Goal: Task Accomplishment & Management: Manage account settings

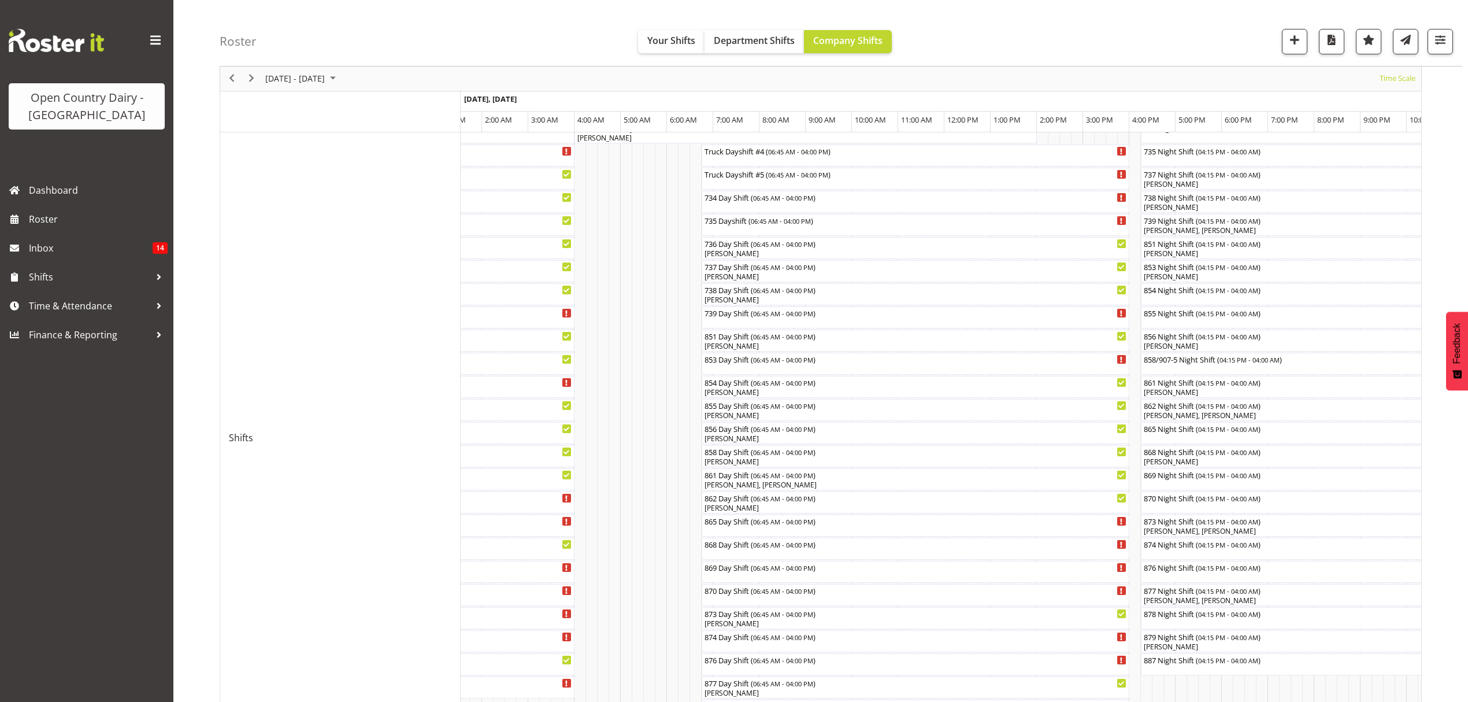
scroll to position [154, 0]
click at [731, 250] on div "[PERSON_NAME]" at bounding box center [915, 255] width 423 height 10
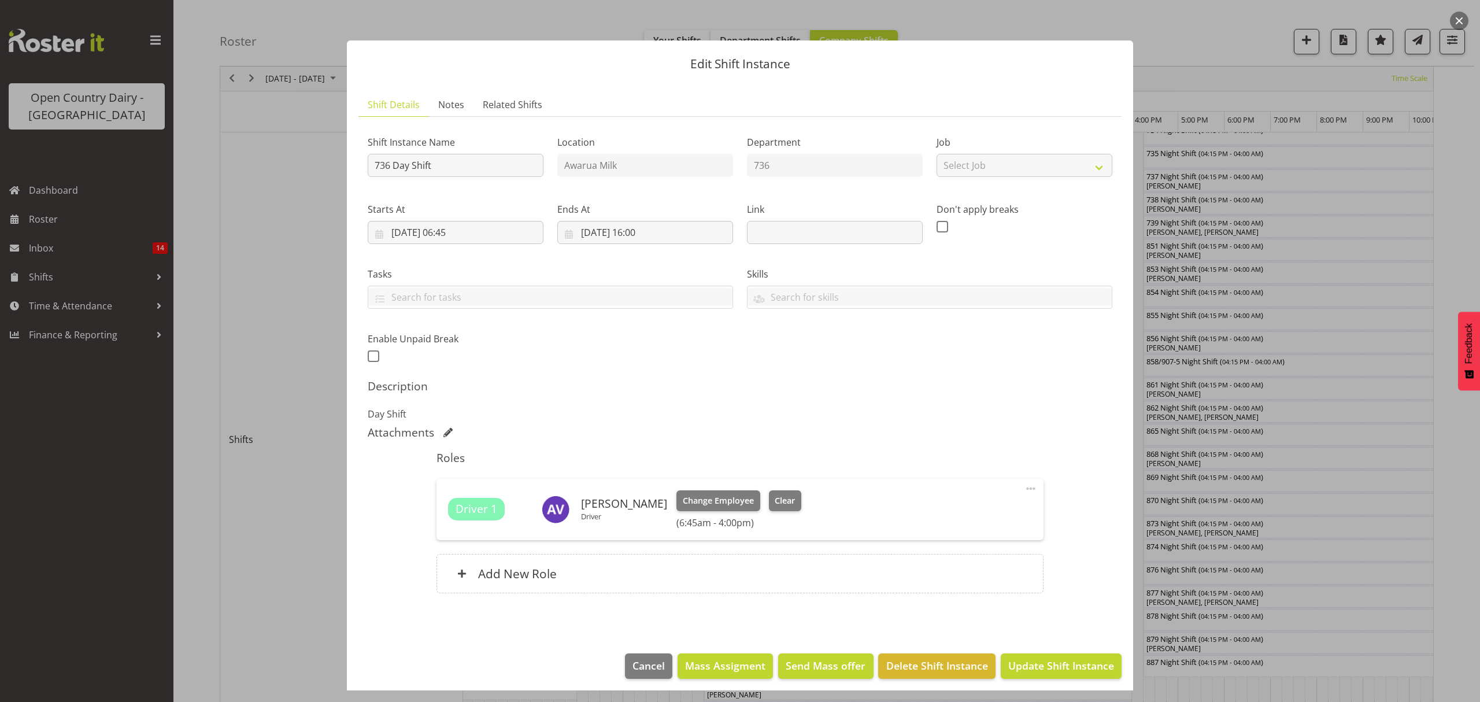
click at [1207, 67] on div at bounding box center [740, 351] width 1480 height 702
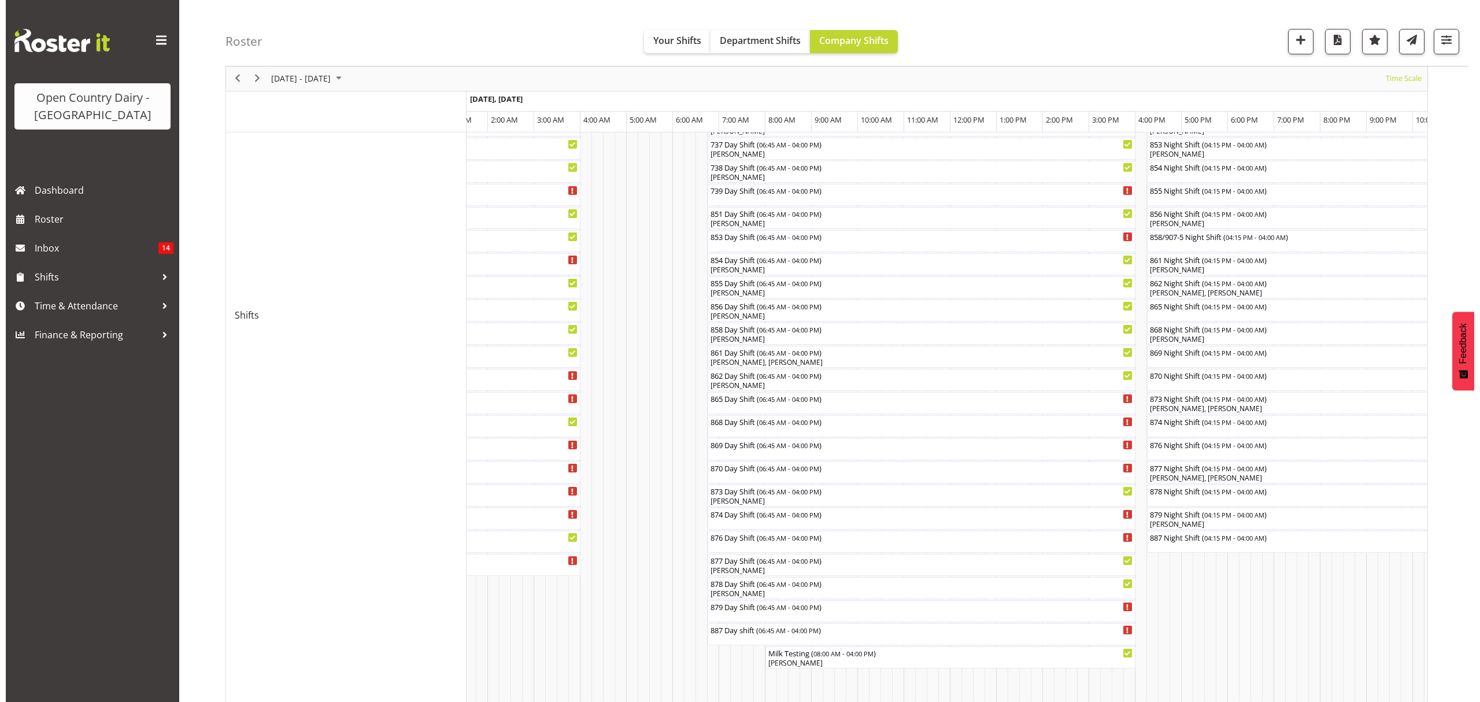
scroll to position [308, 0]
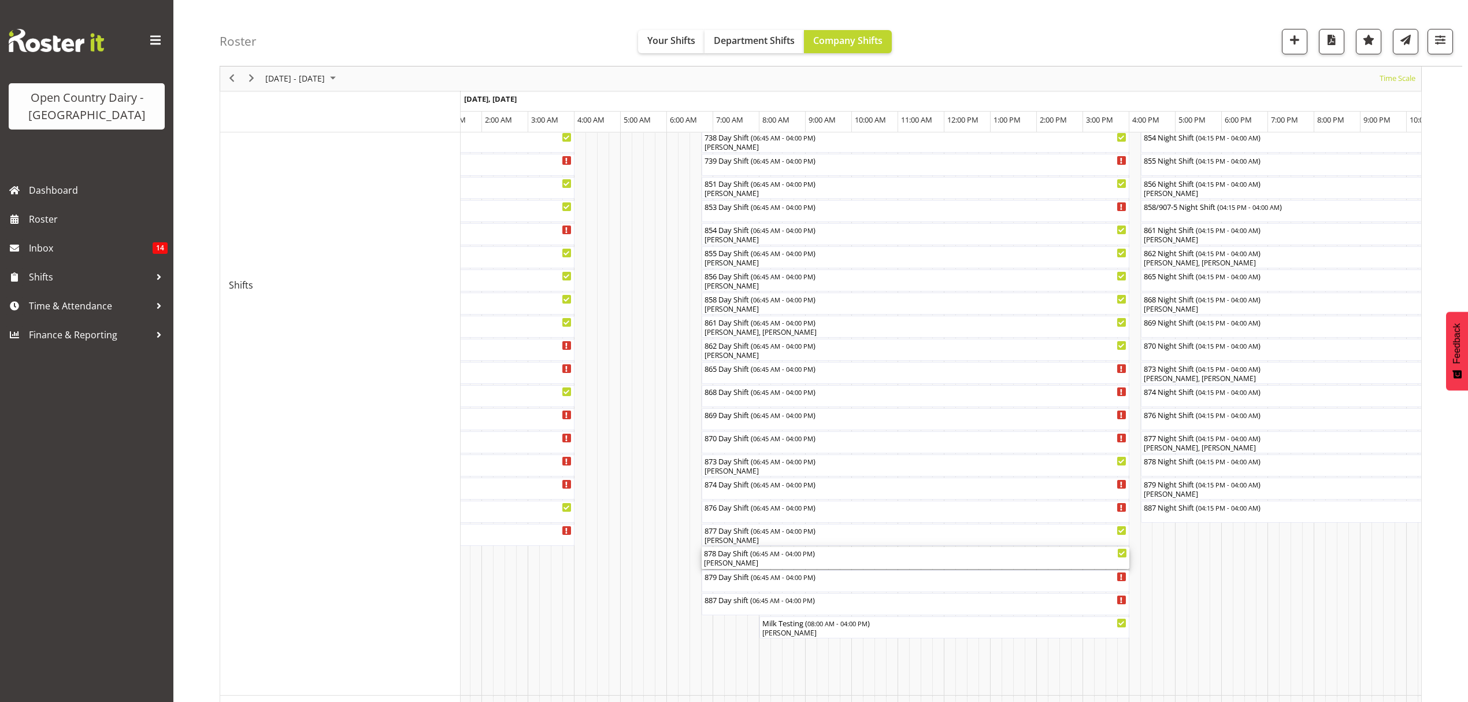
click at [730, 557] on div "878 Day Shift ( 06:45 AM - 04:00 PM )" at bounding box center [915, 553] width 423 height 12
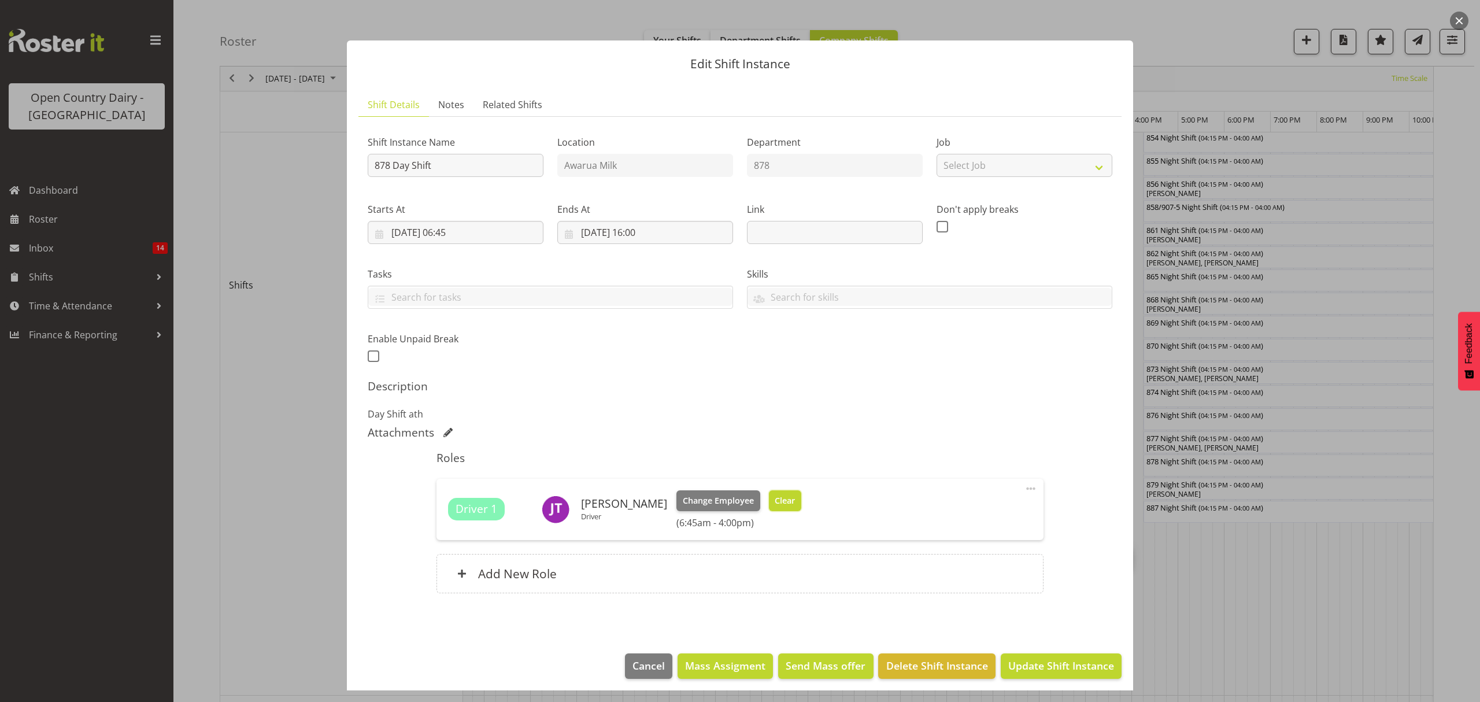
click at [780, 502] on span "Clear" at bounding box center [785, 500] width 20 height 13
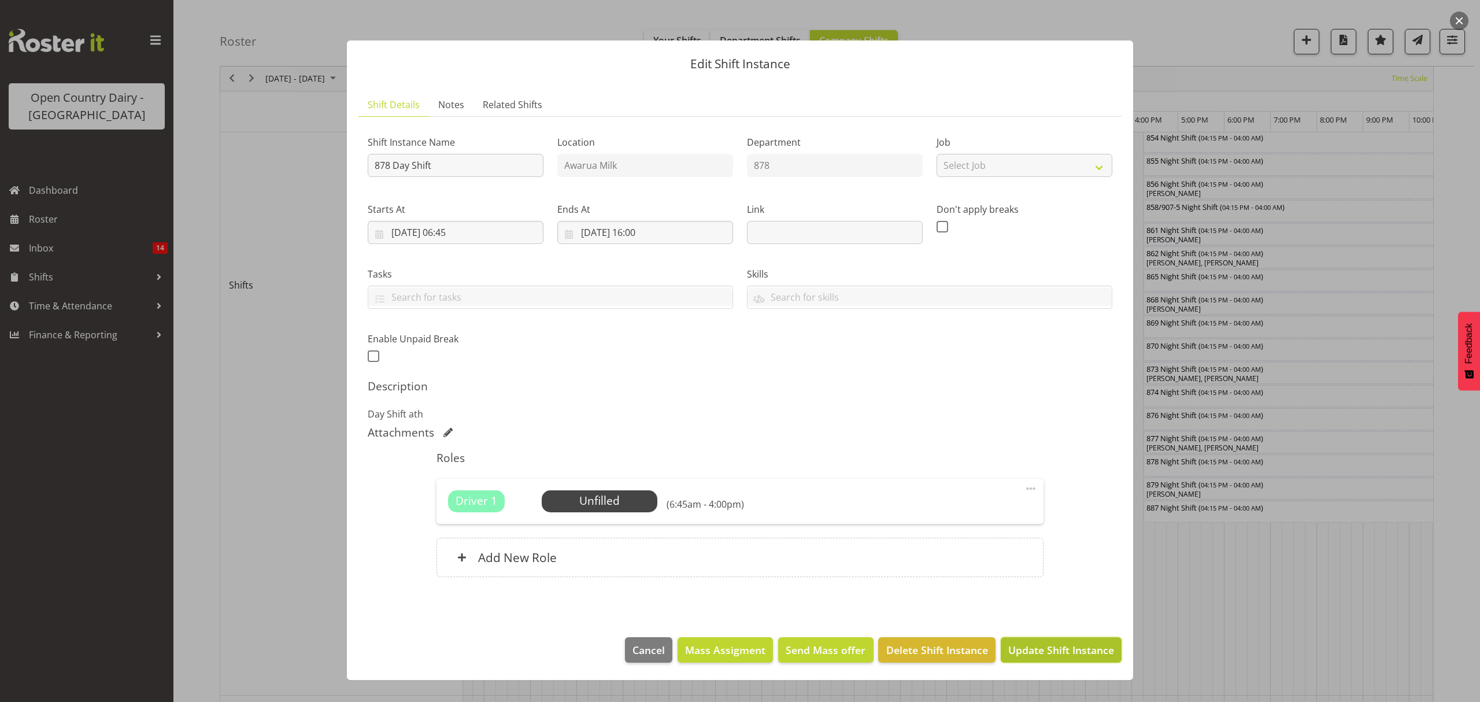
click at [1025, 661] on button "Update Shift Instance" at bounding box center [1061, 649] width 121 height 25
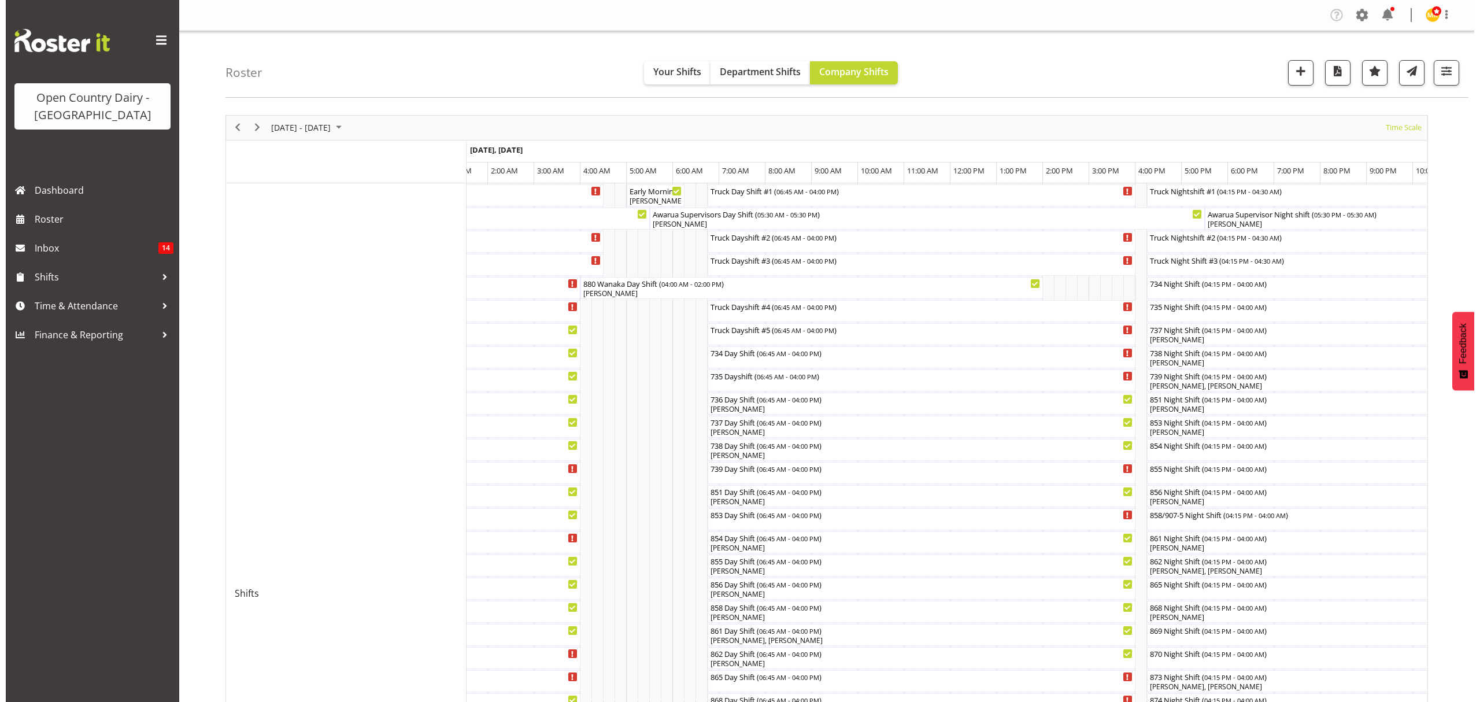
scroll to position [77, 0]
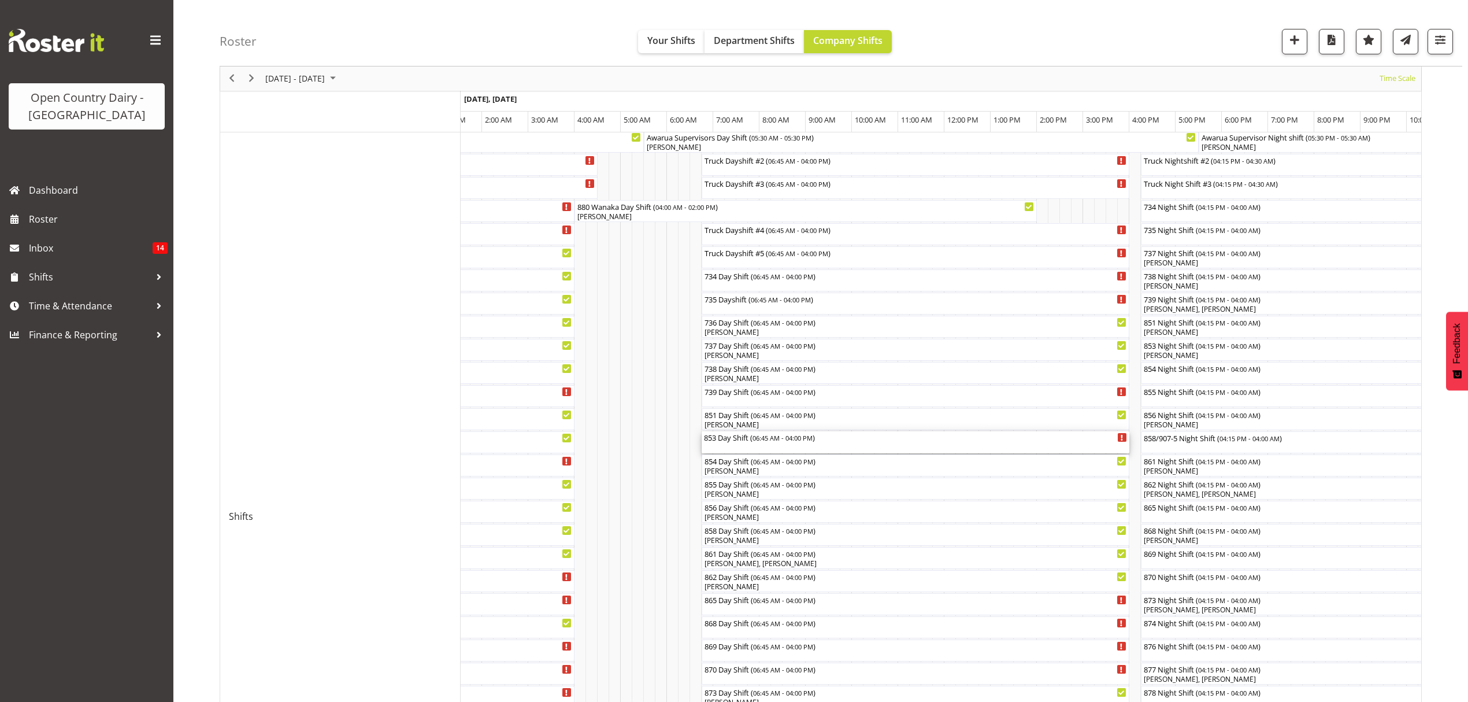
click at [726, 439] on div "853 Day Shift ( 06:45 AM - 04:00 PM )" at bounding box center [915, 437] width 423 height 12
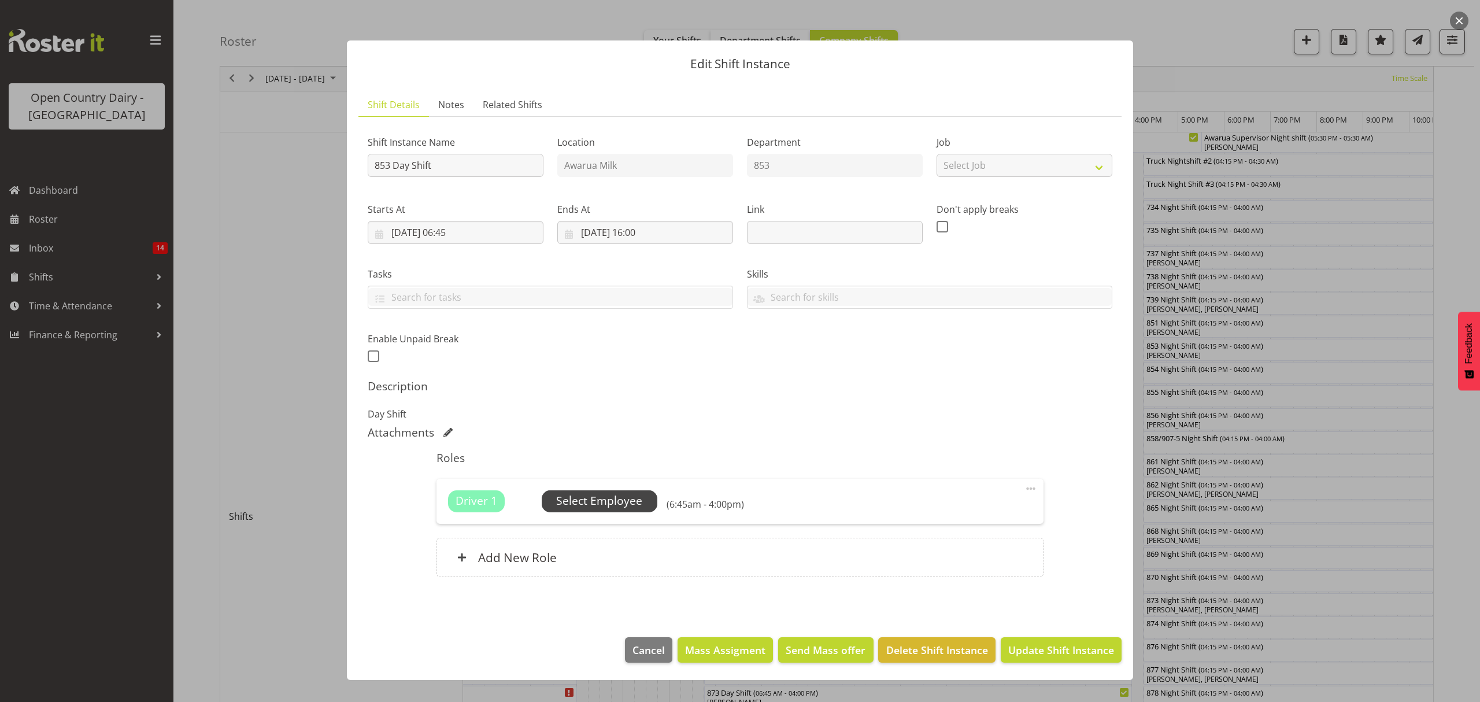
click at [573, 498] on span "Select Employee" at bounding box center [599, 501] width 86 height 17
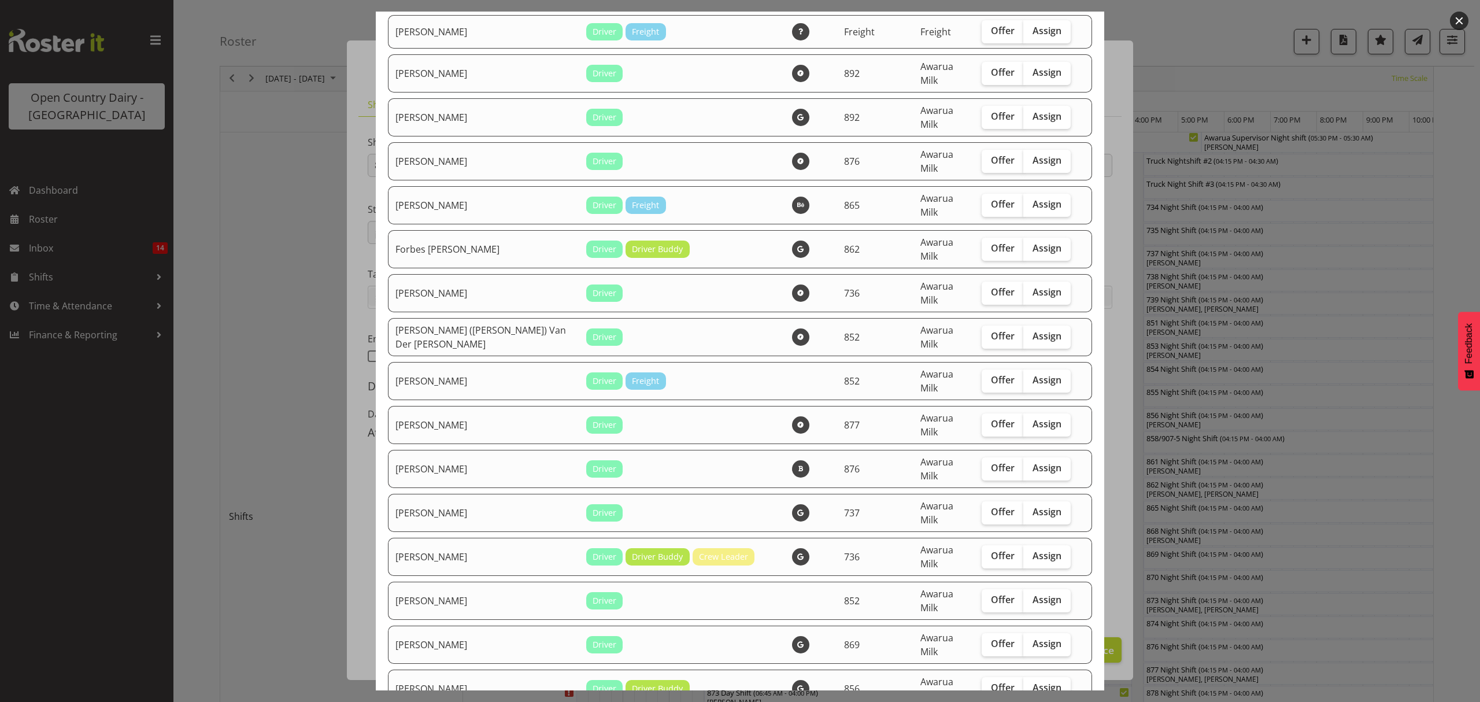
scroll to position [1387, 0]
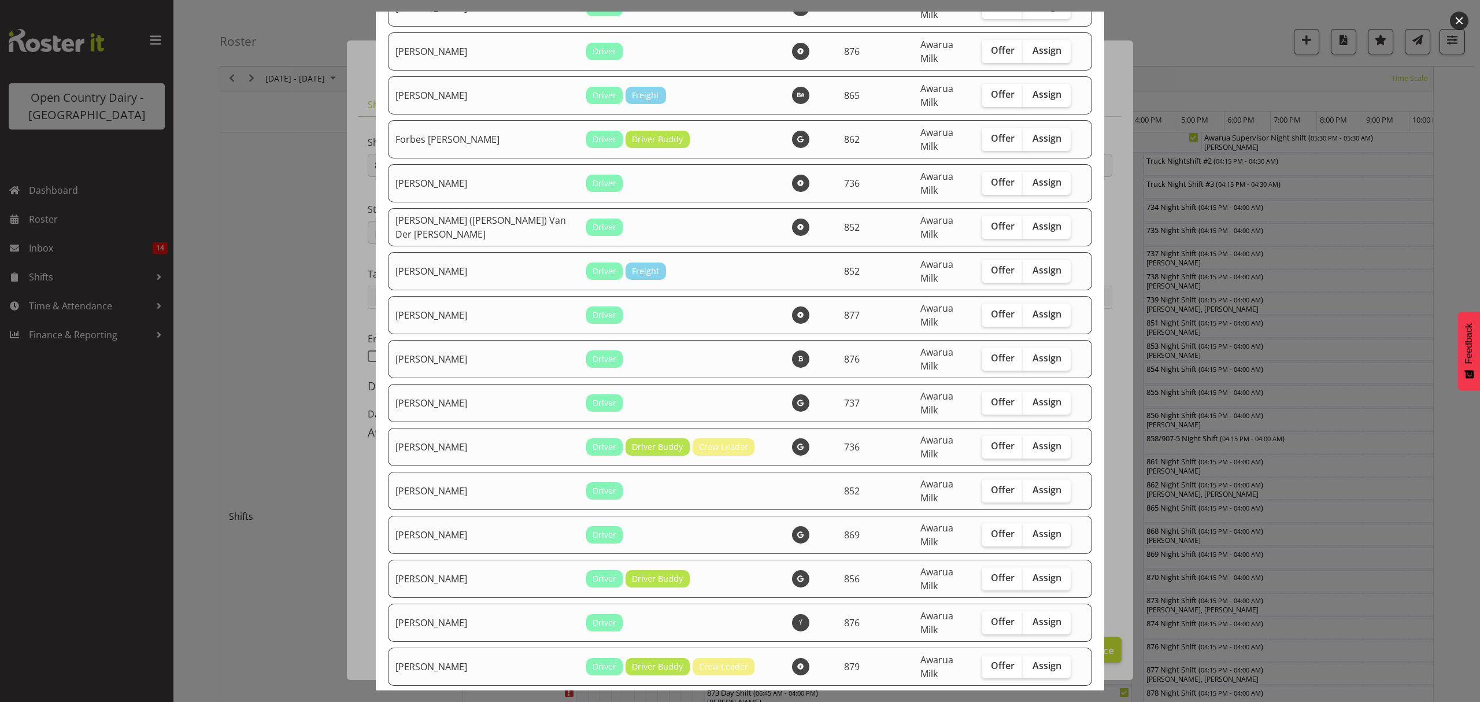
click at [1032, 701] on span "Assign" at bounding box center [1046, 710] width 29 height 12
click at [1023, 701] on input "Assign" at bounding box center [1027, 710] width 8 height 8
checkbox input "true"
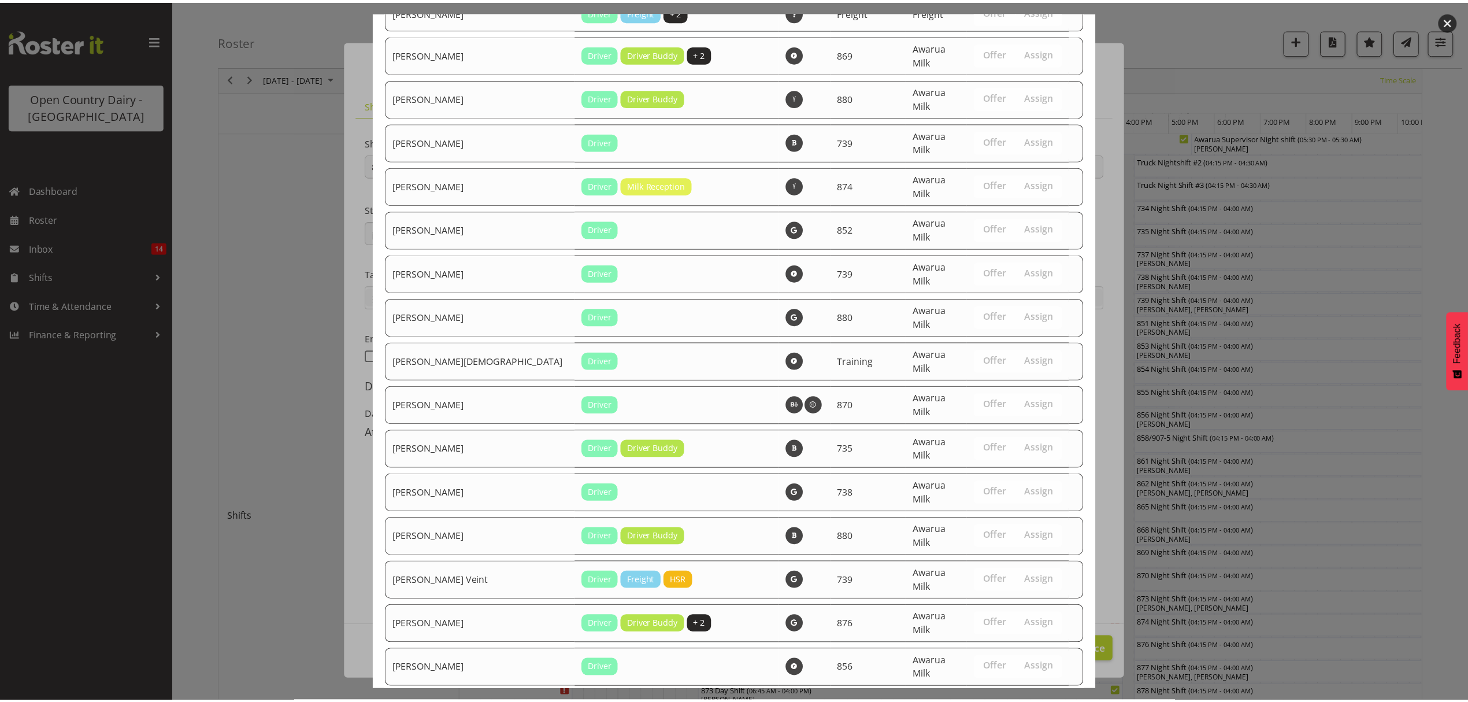
scroll to position [2571, 0]
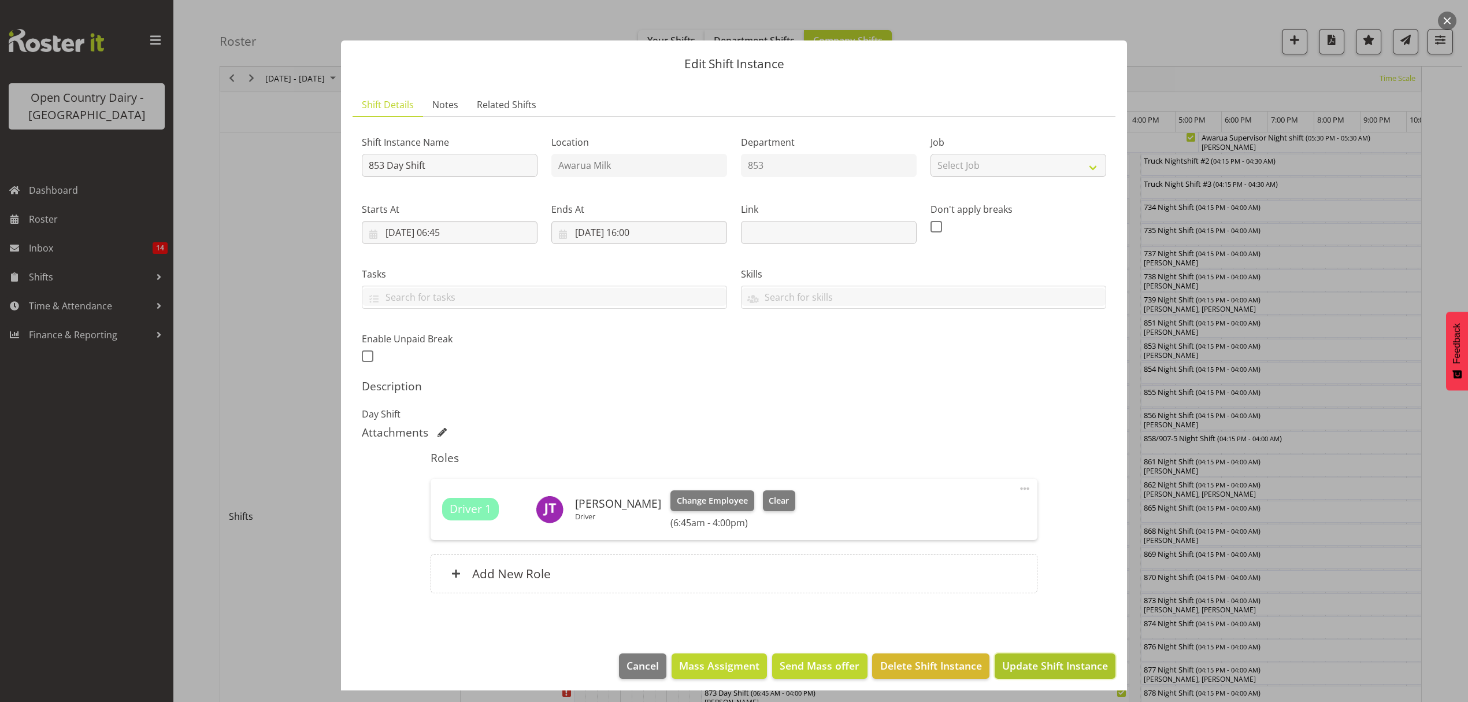
click at [1048, 662] on span "Update Shift Instance" at bounding box center [1055, 665] width 106 height 15
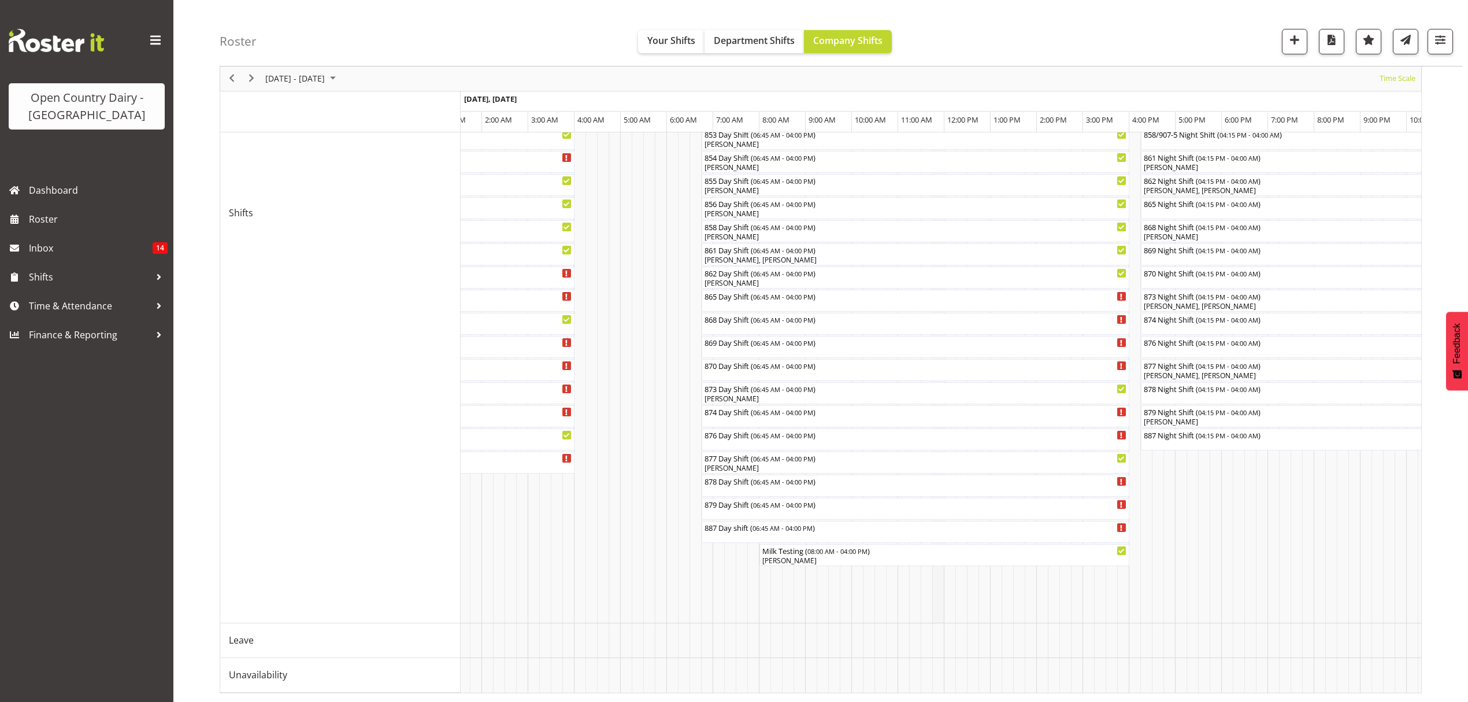
scroll to position [392, 0]
click at [253, 77] on span "Next" at bounding box center [252, 79] width 14 height 14
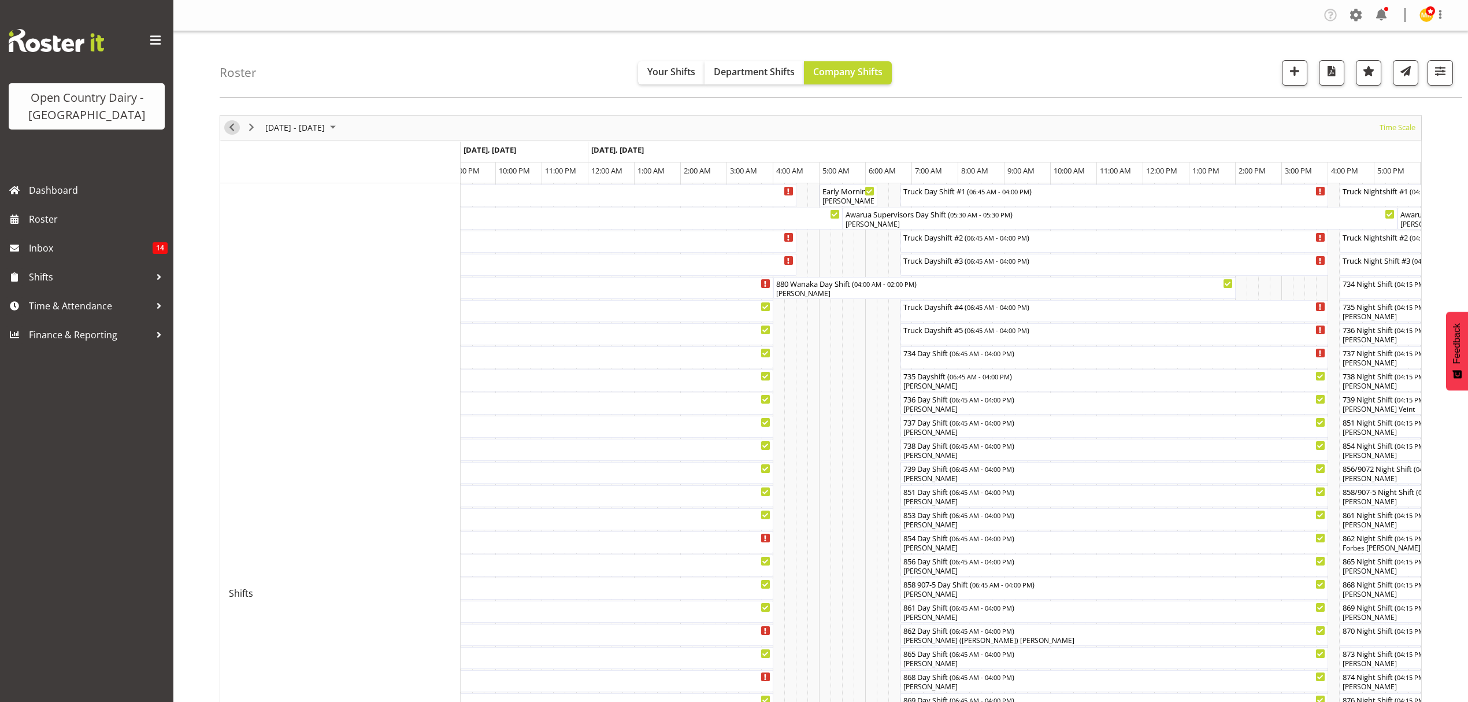
drag, startPoint x: 232, startPoint y: 128, endPoint x: 632, endPoint y: 297, distance: 434.2
click at [232, 128] on span "Previous" at bounding box center [232, 127] width 14 height 14
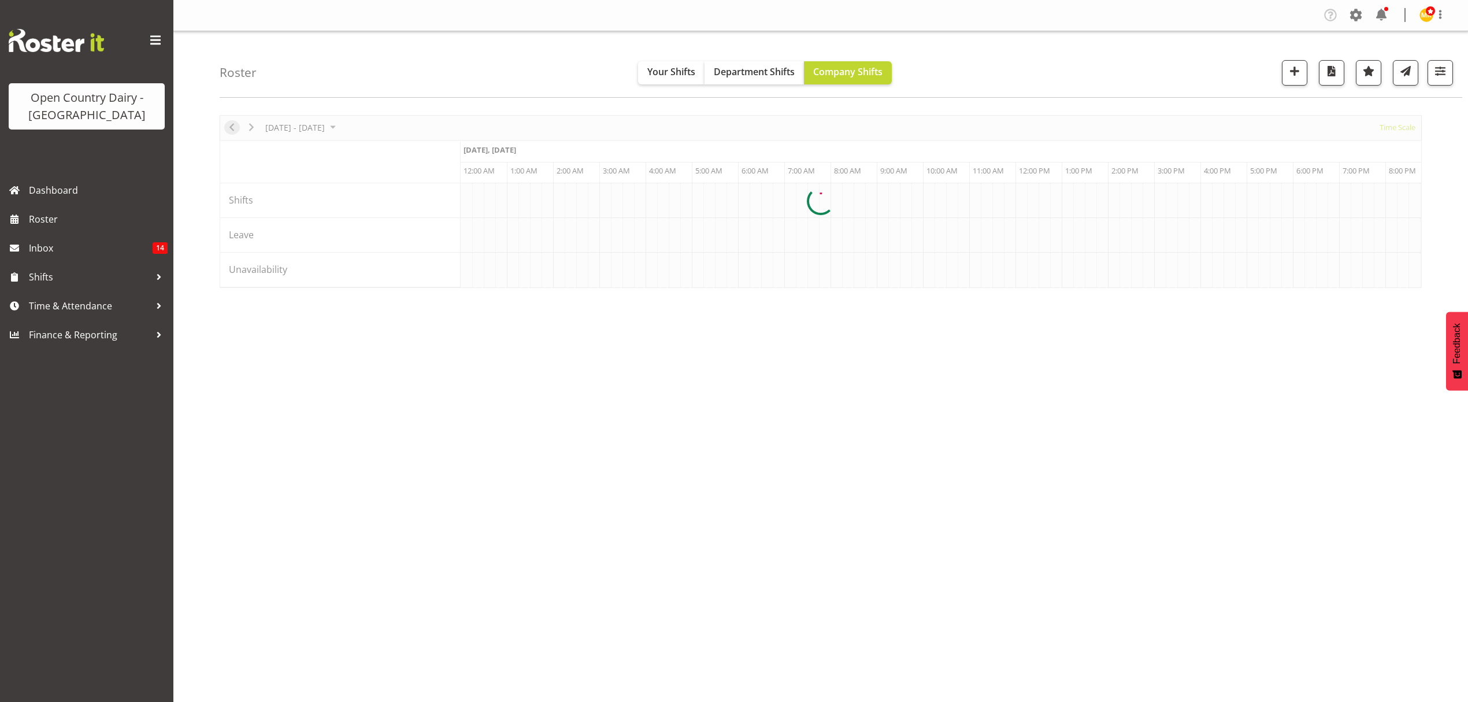
scroll to position [0, 4440]
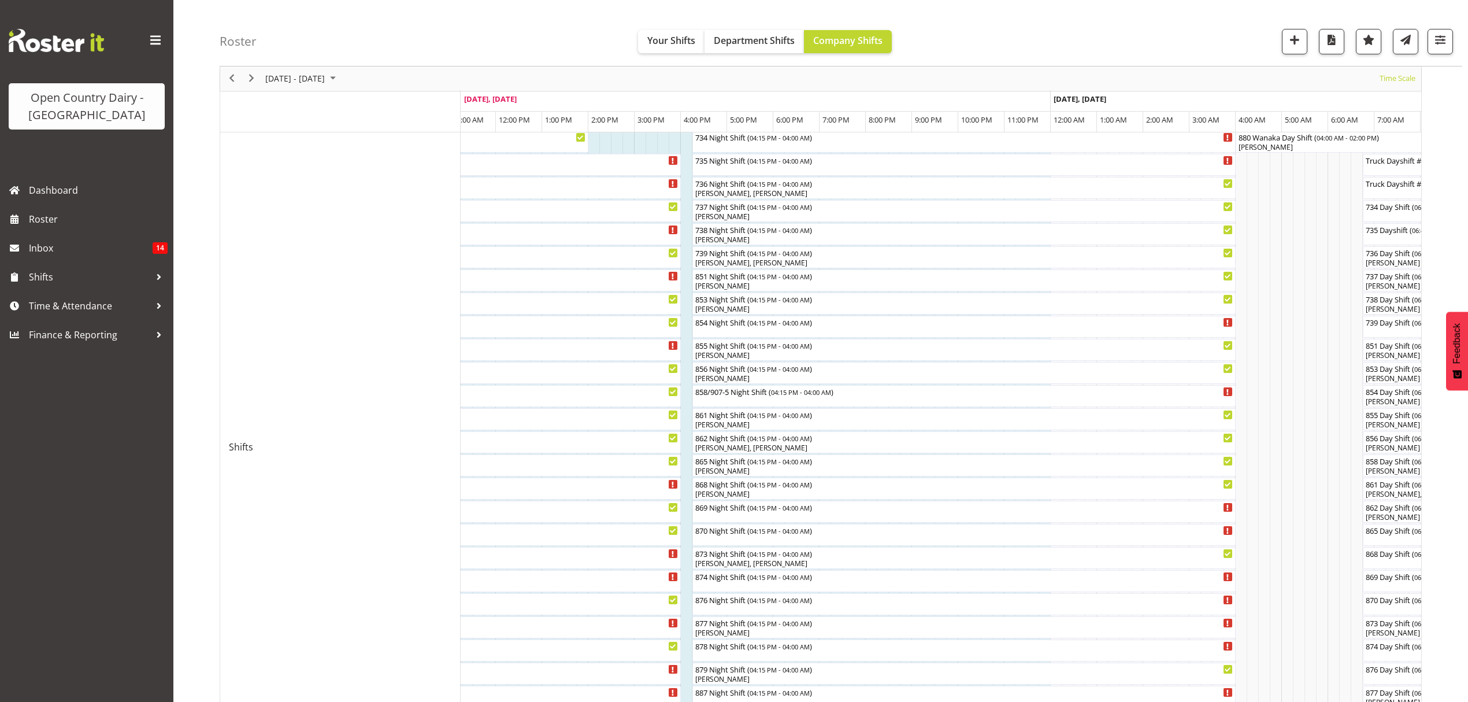
scroll to position [161, 0]
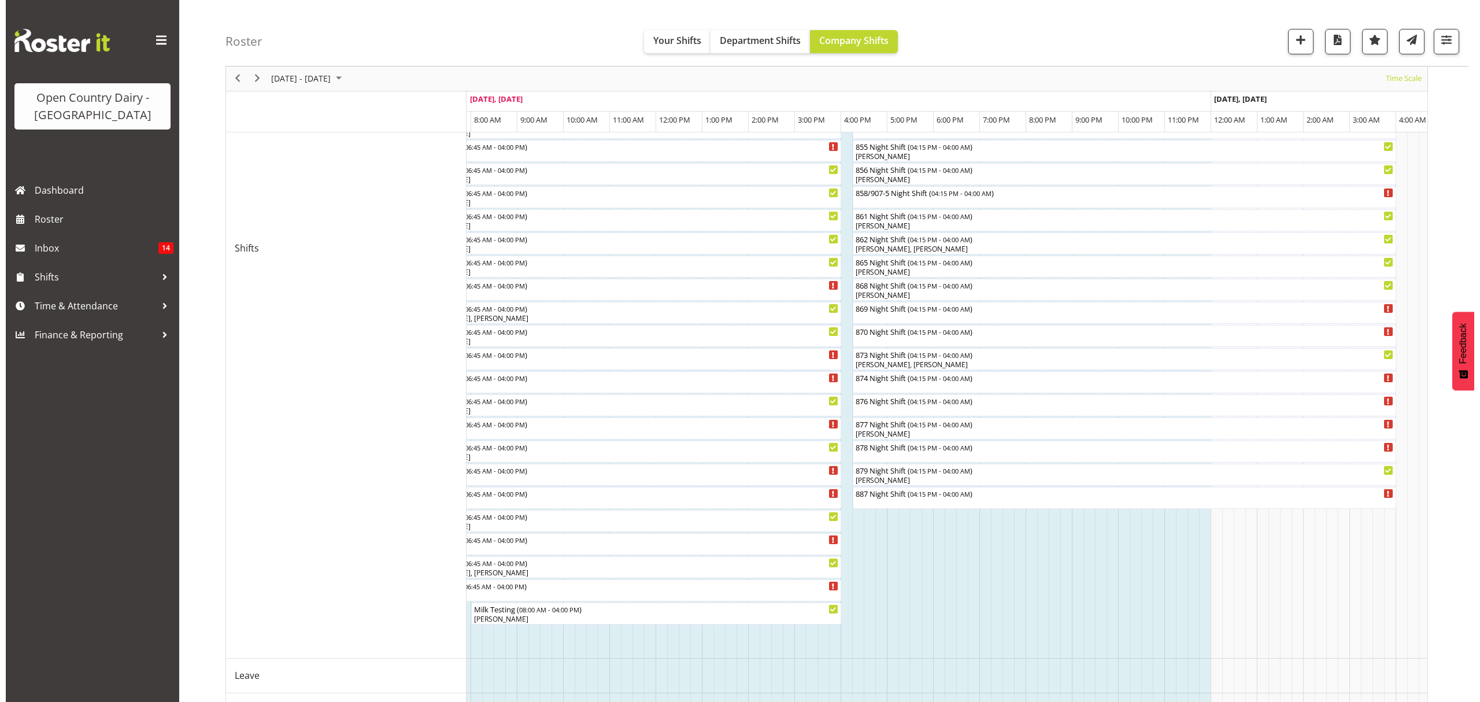
scroll to position [315, 0]
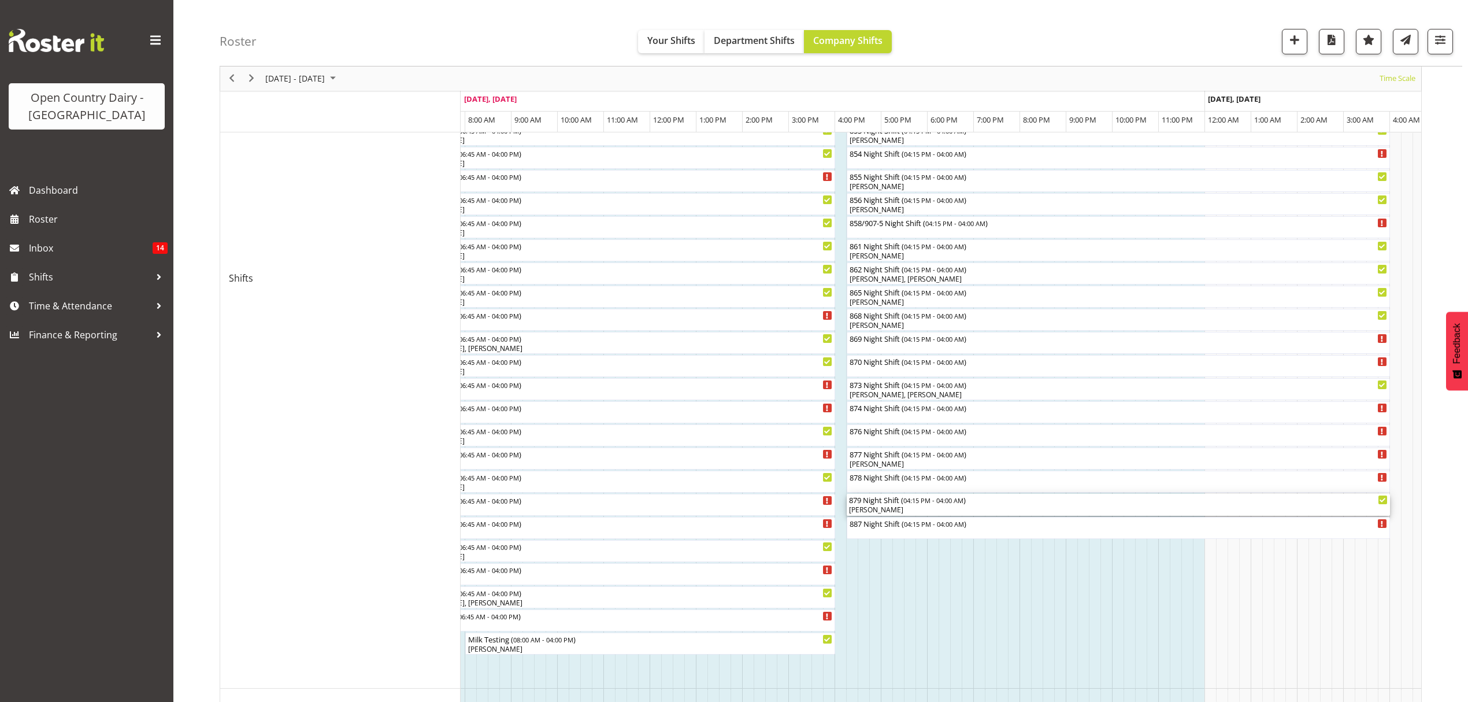
click at [894, 508] on div "[PERSON_NAME]" at bounding box center [1118, 510] width 539 height 10
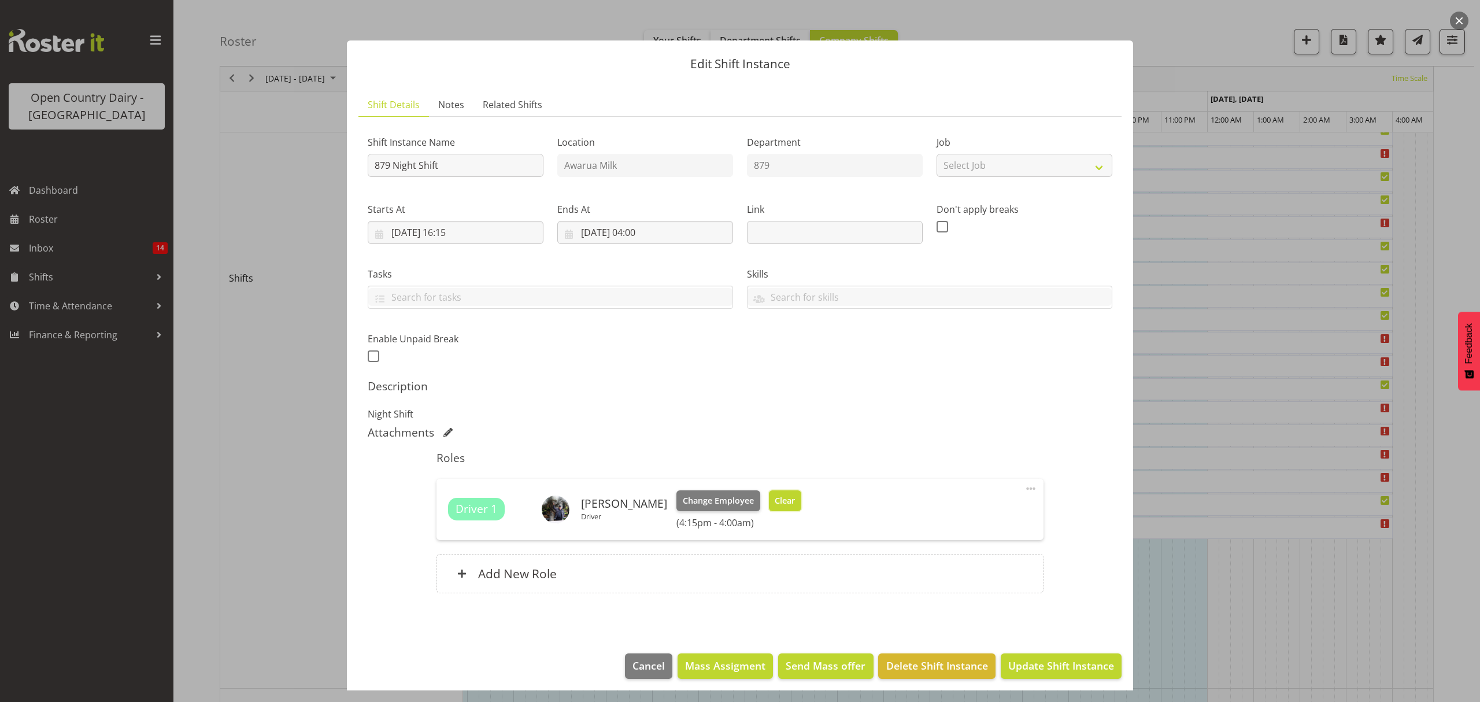
click at [793, 502] on span "Clear" at bounding box center [785, 500] width 20 height 13
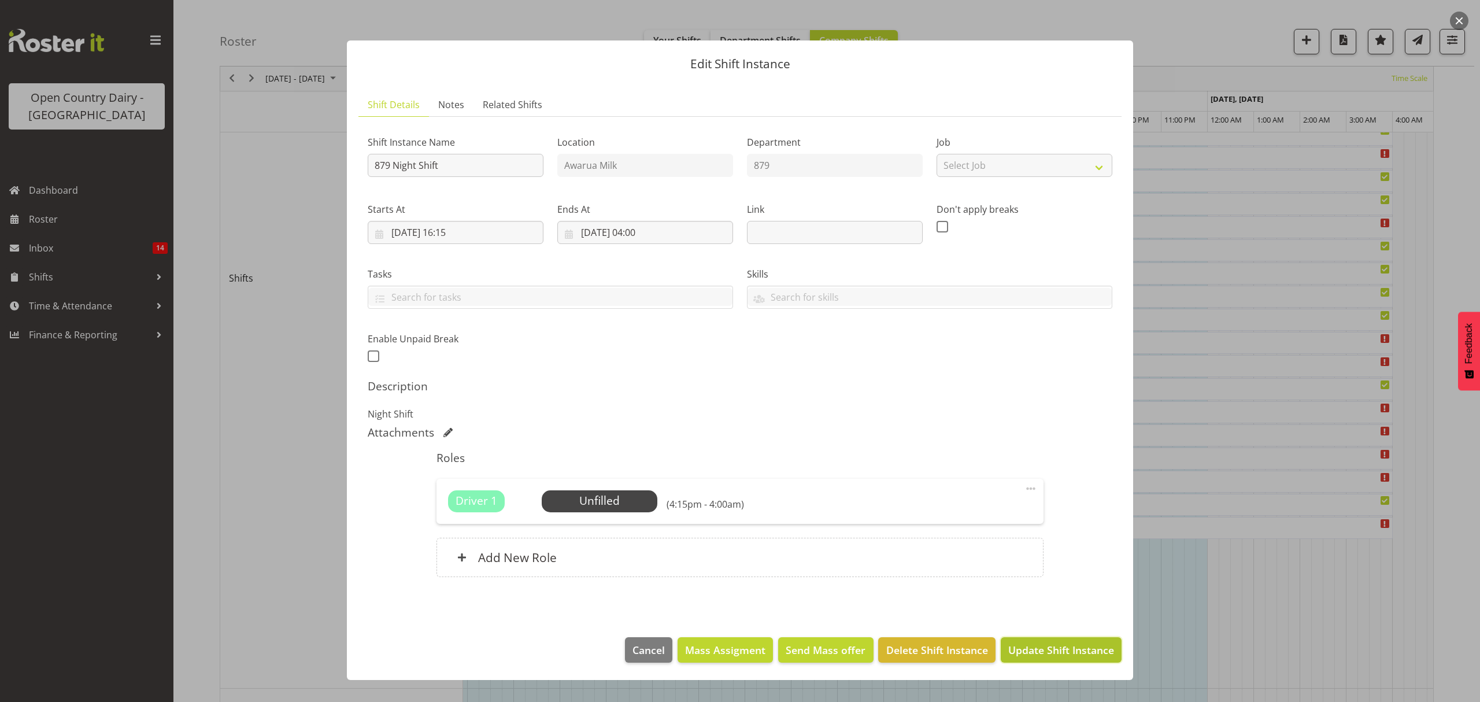
click at [1025, 642] on button "Update Shift Instance" at bounding box center [1061, 649] width 121 height 25
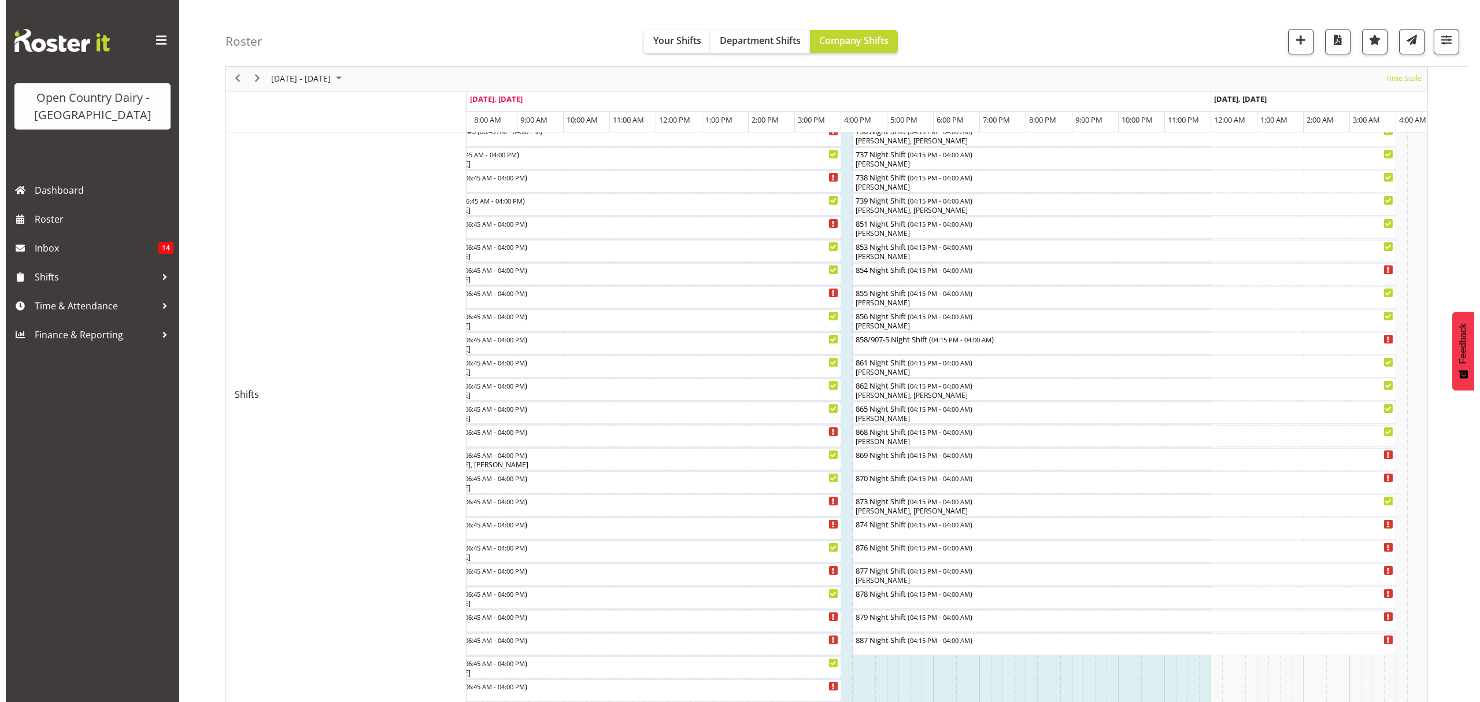
scroll to position [231, 0]
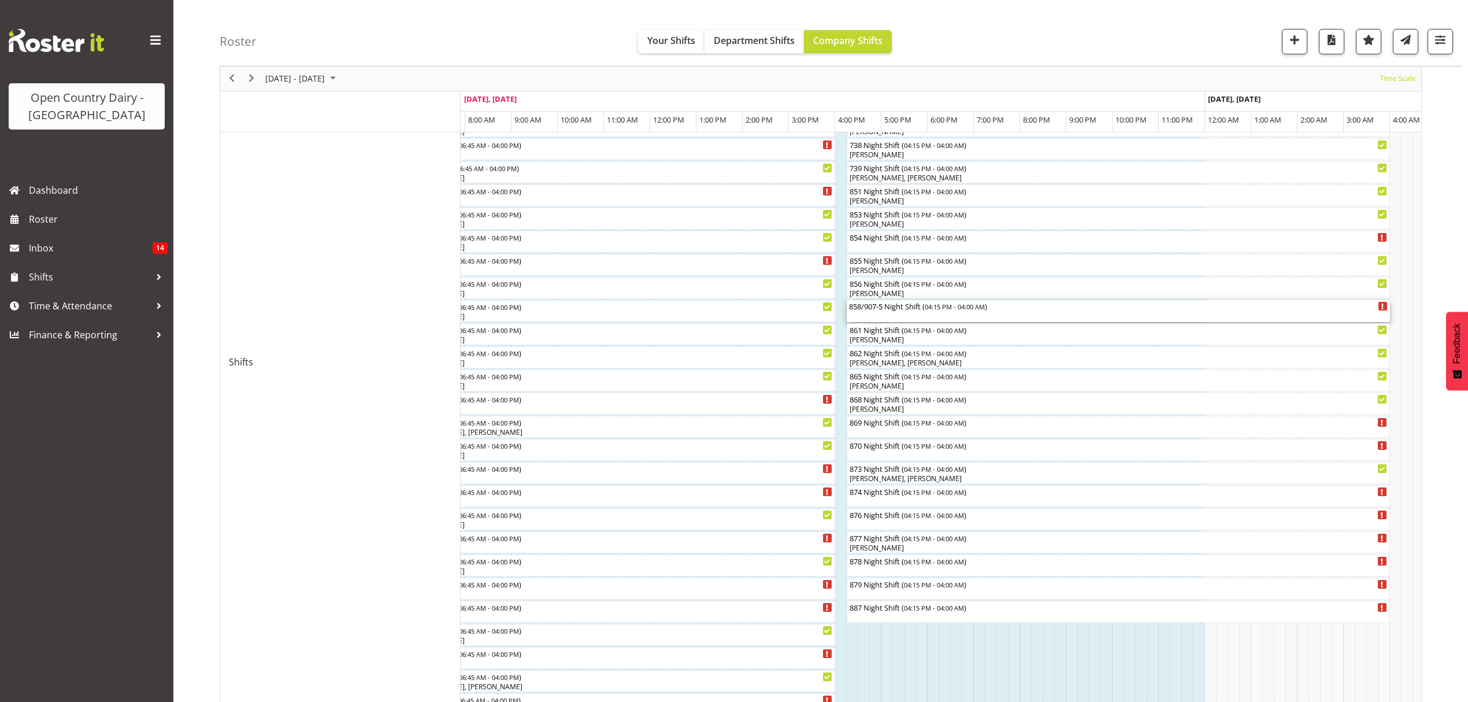
click at [893, 309] on div "858/907-5 Night Shift ( 04:15 PM - 04:00 AM )" at bounding box center [1118, 306] width 539 height 12
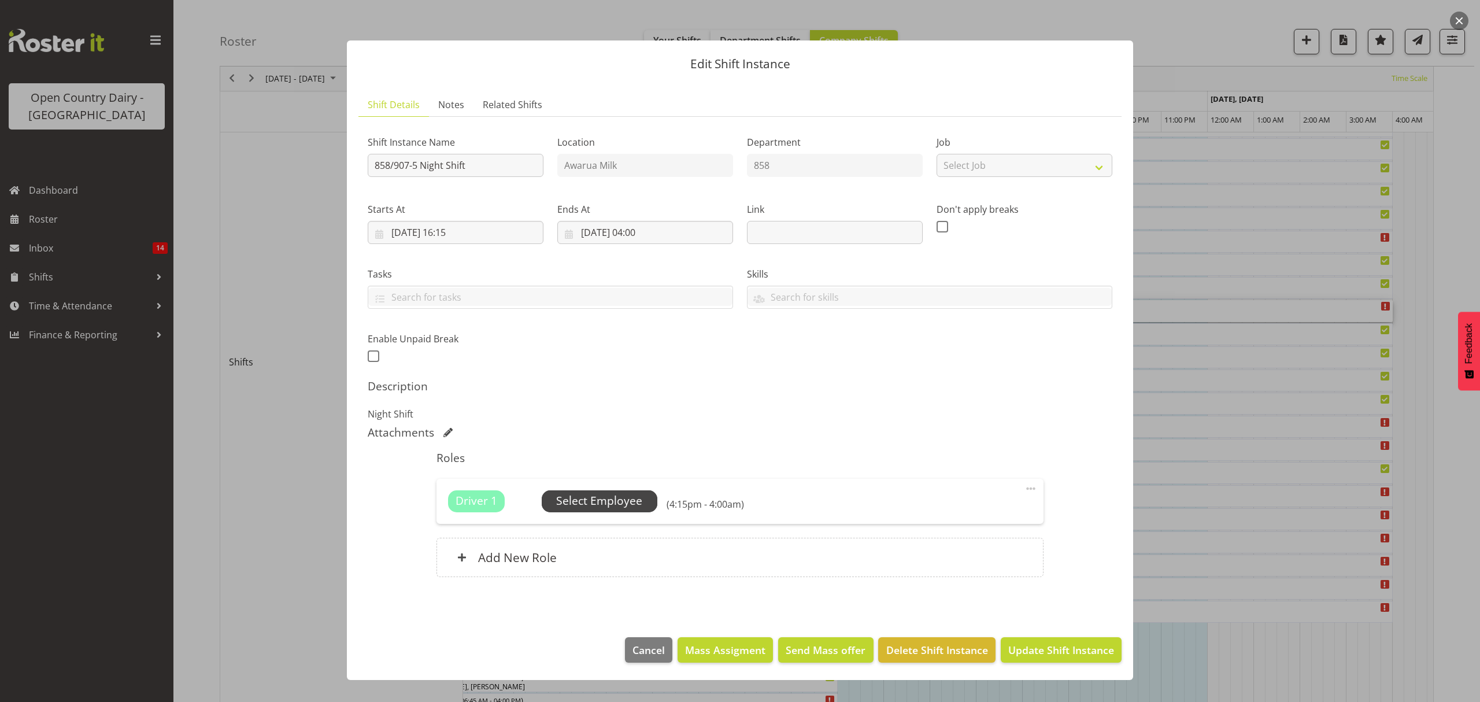
click at [606, 506] on span "Select Employee" at bounding box center [599, 501] width 86 height 17
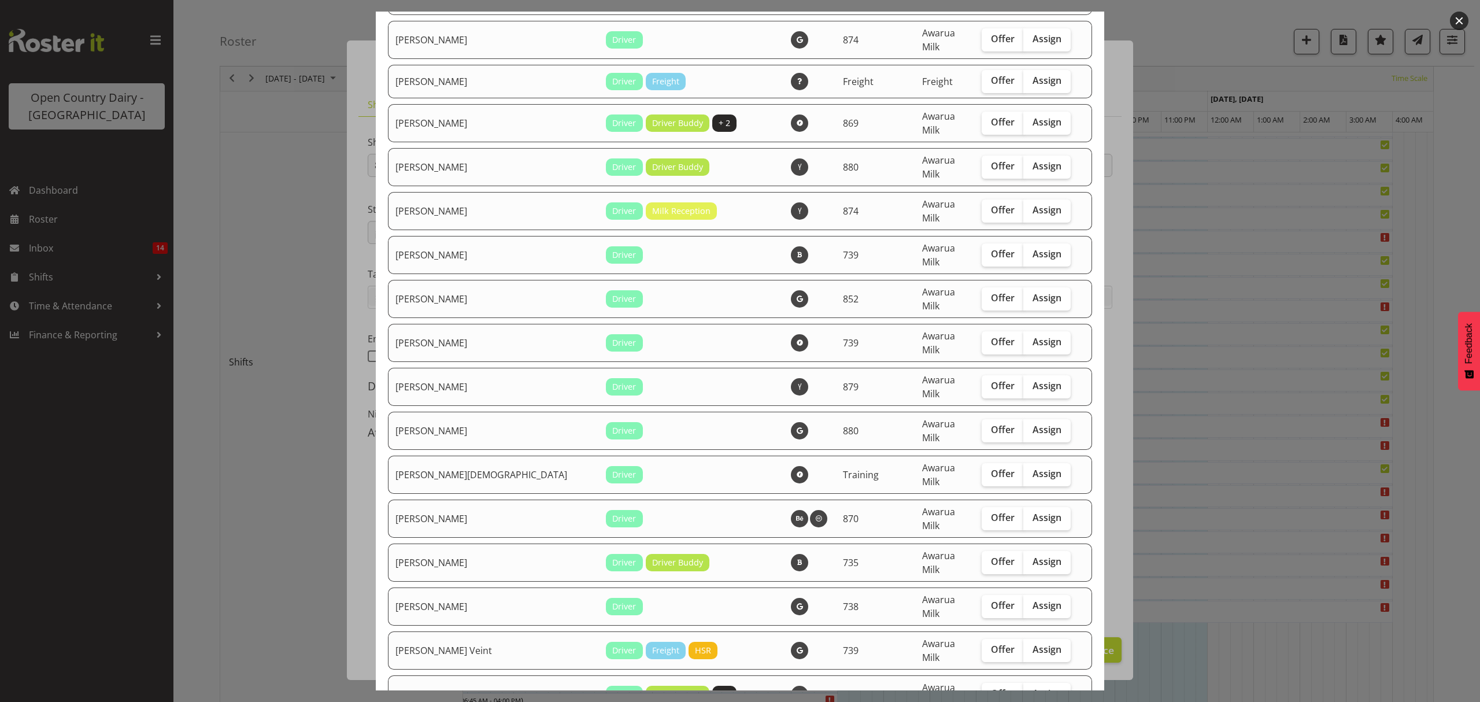
scroll to position [2219, 0]
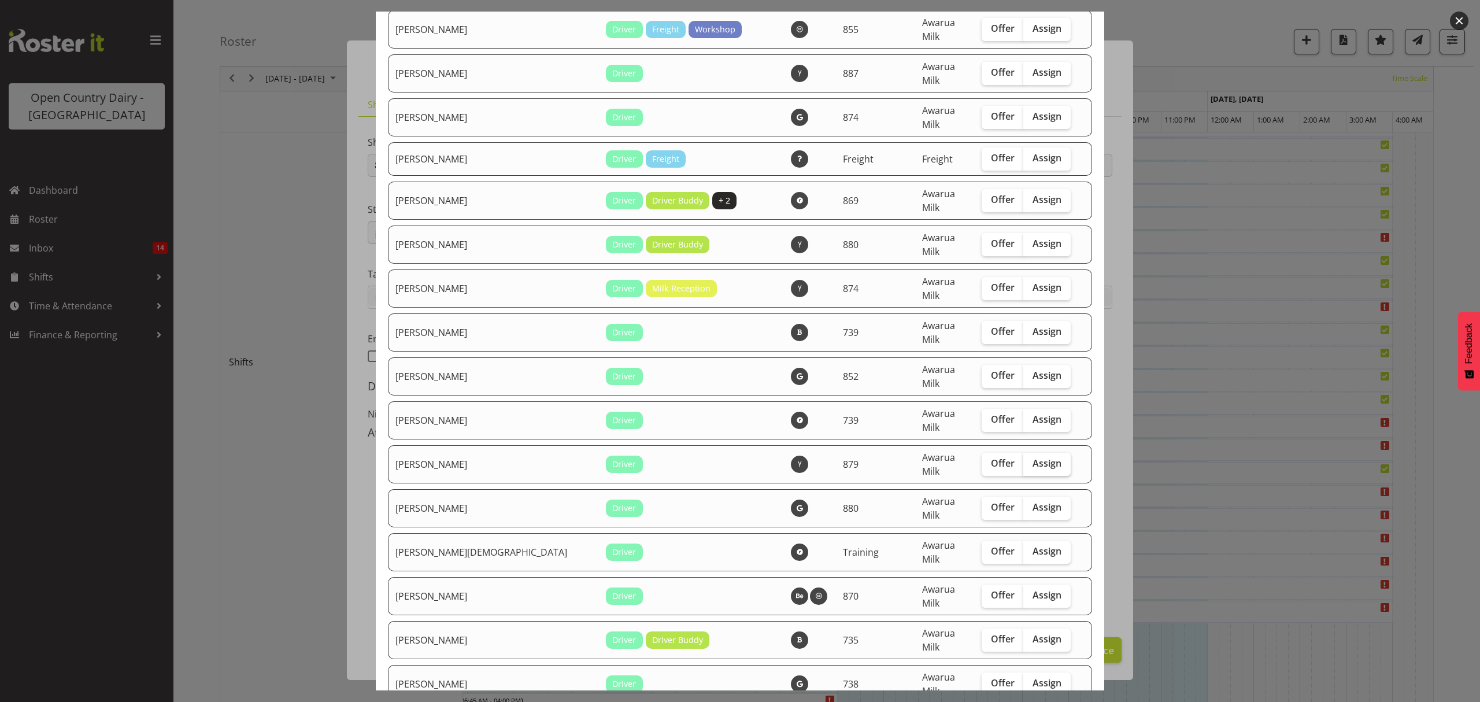
click at [1032, 457] on span "Assign" at bounding box center [1046, 463] width 29 height 12
click at [1028, 460] on input "Assign" at bounding box center [1027, 464] width 8 height 8
checkbox input "true"
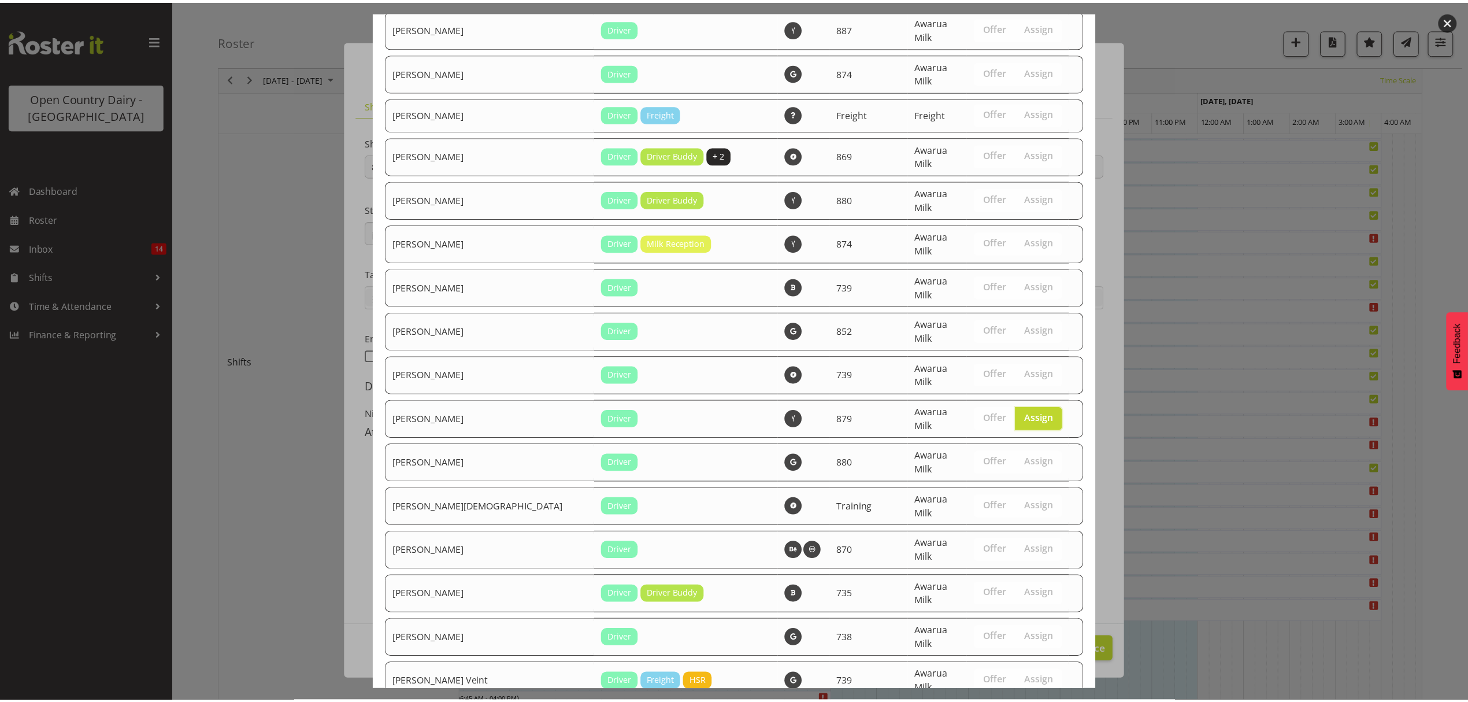
scroll to position [2296, 0]
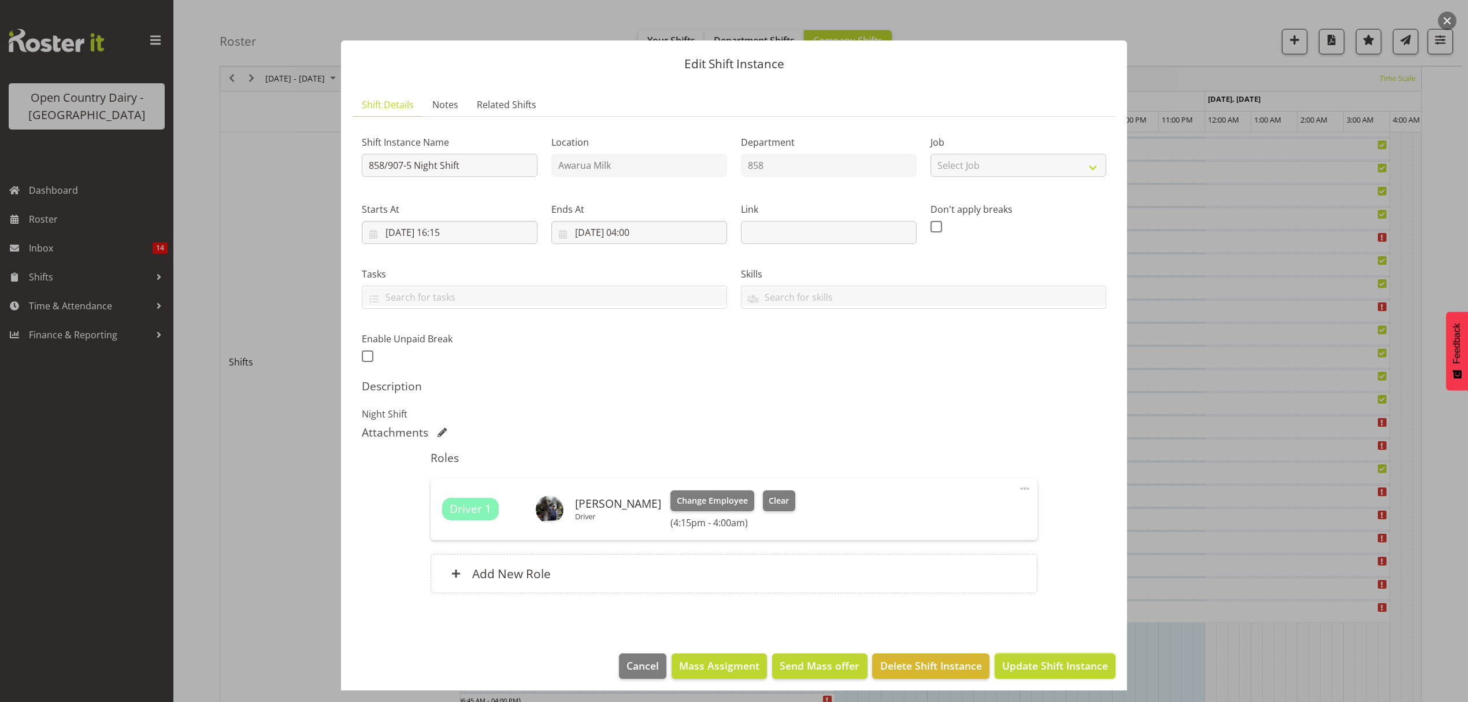
click at [1022, 671] on span "Update Shift Instance" at bounding box center [1055, 665] width 106 height 15
